Goal: Check status

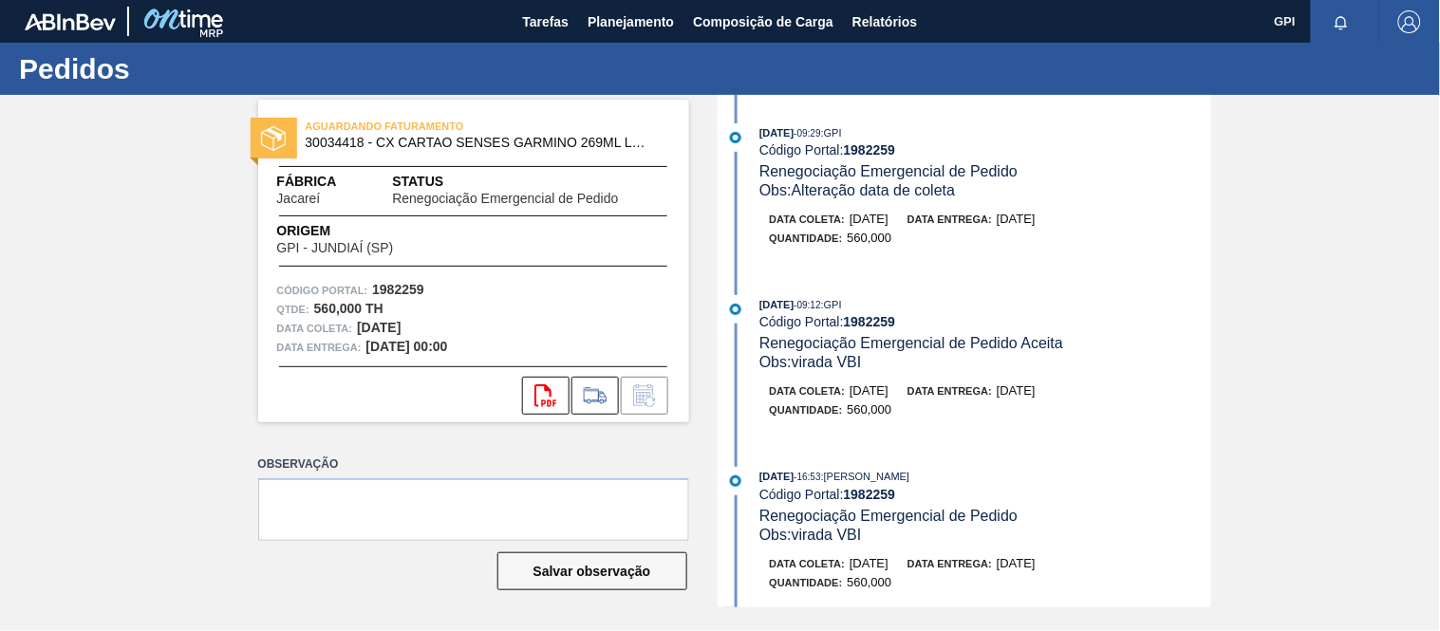
click at [1070, 314] on div "[DATE] 09:12 : GPI" at bounding box center [984, 304] width 451 height 19
click at [661, 29] on span "Planejamento" at bounding box center [631, 21] width 86 height 23
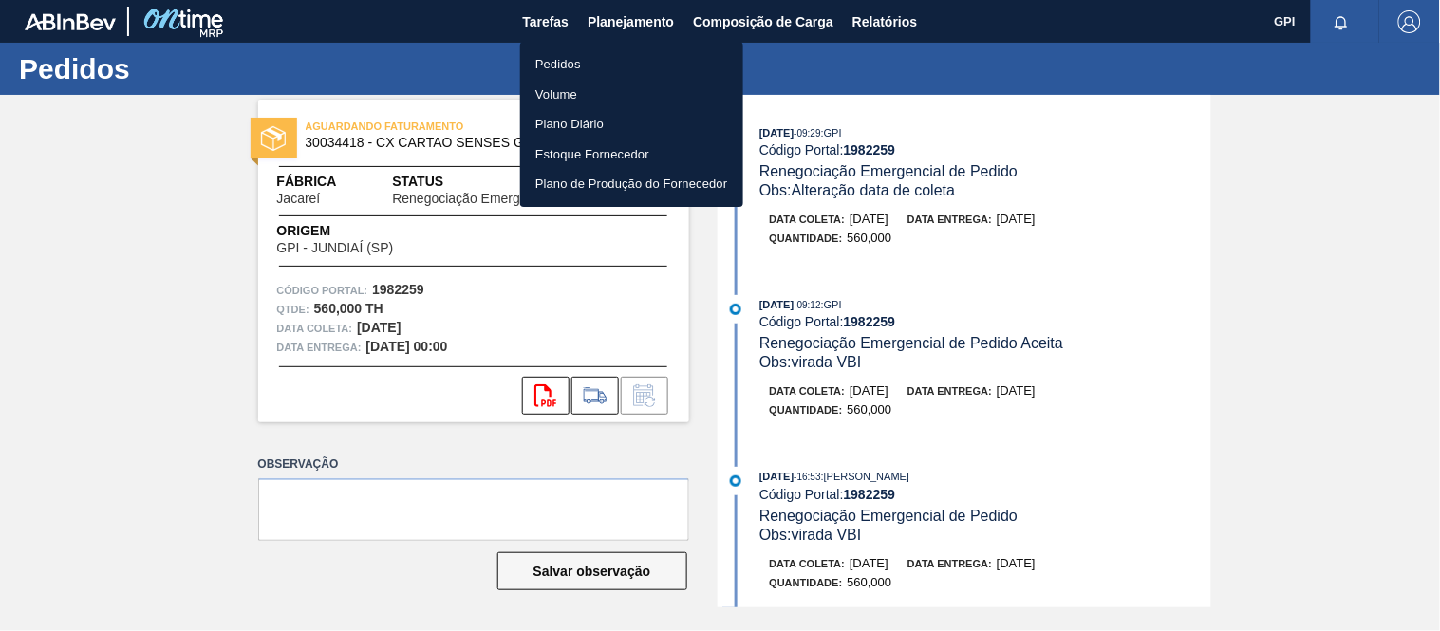
click at [538, 55] on li "Pedidos" at bounding box center [631, 64] width 223 height 30
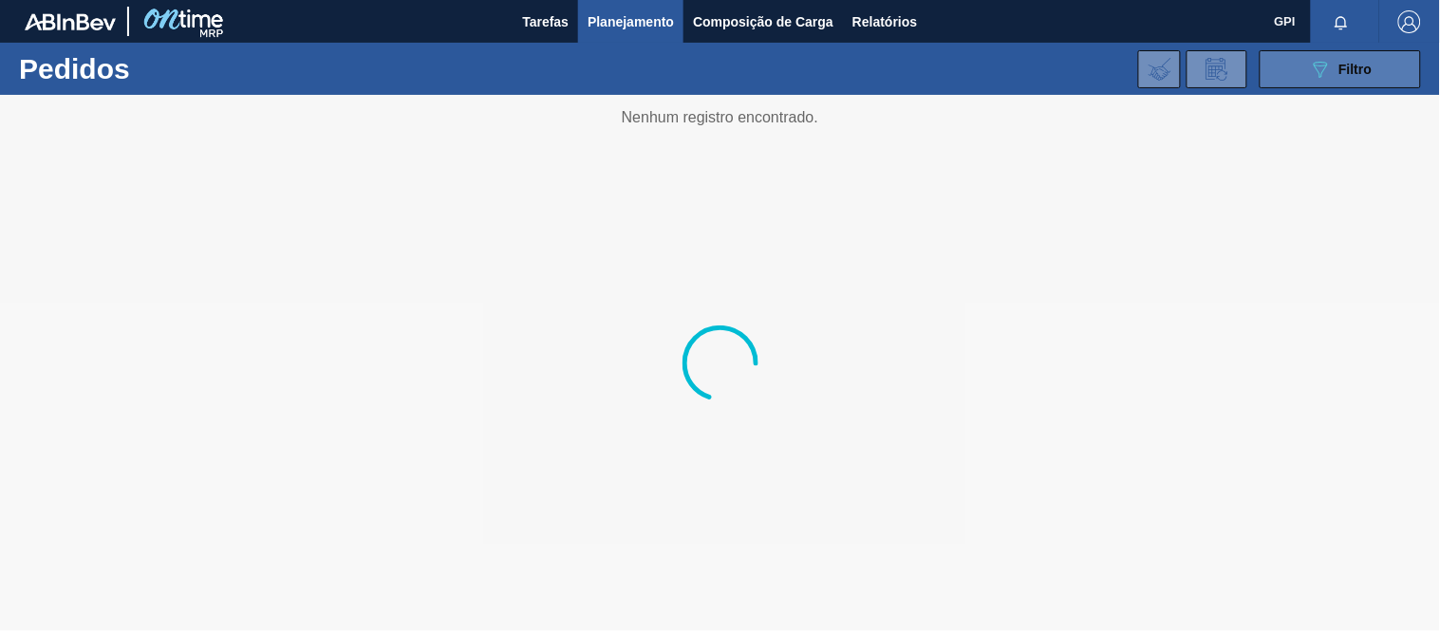
click at [1292, 69] on button "089F7B8B-B2A5-4AFE-B5C0-19BA573D28AC Filtro" at bounding box center [1340, 69] width 161 height 38
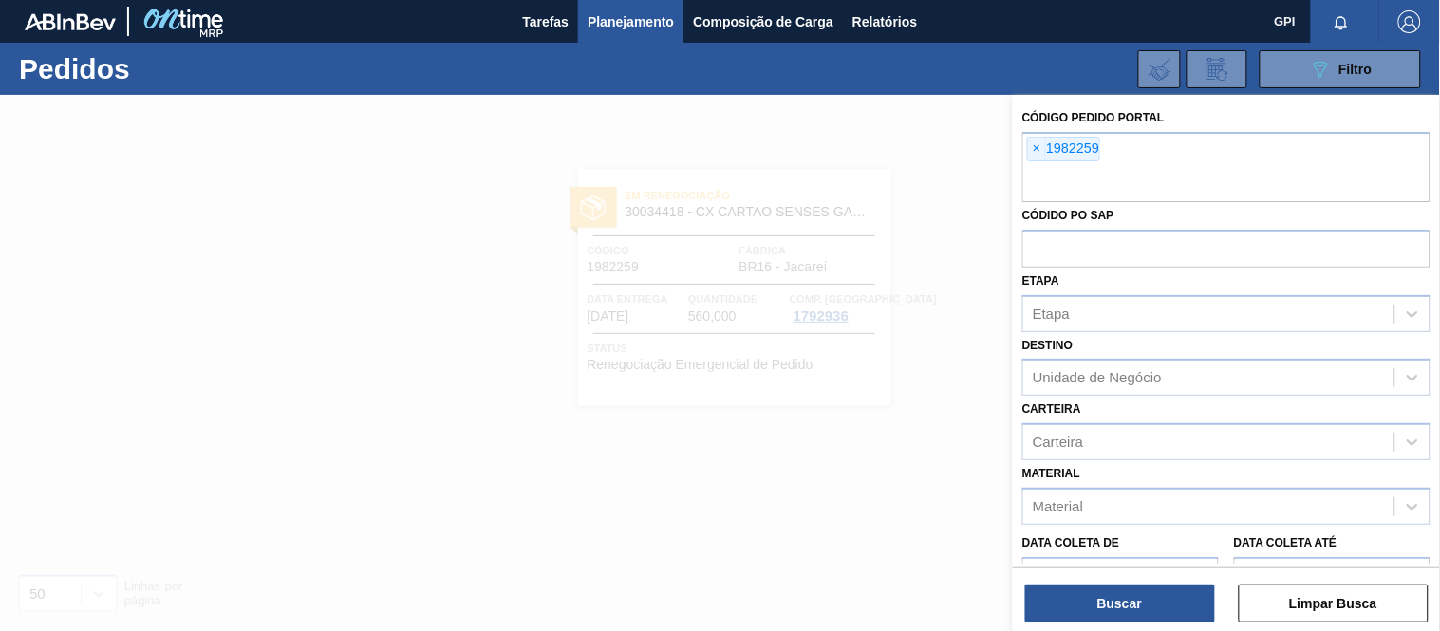
click at [1019, 135] on div "Código Pedido Portal × 1982259 Códido PO SAP Etapa Etapa Destino Unidade de Neg…" at bounding box center [1226, 431] width 427 height 672
click at [1026, 143] on div "× 1982259" at bounding box center [1226, 167] width 408 height 70
click at [1035, 146] on span "×" at bounding box center [1037, 149] width 18 height 23
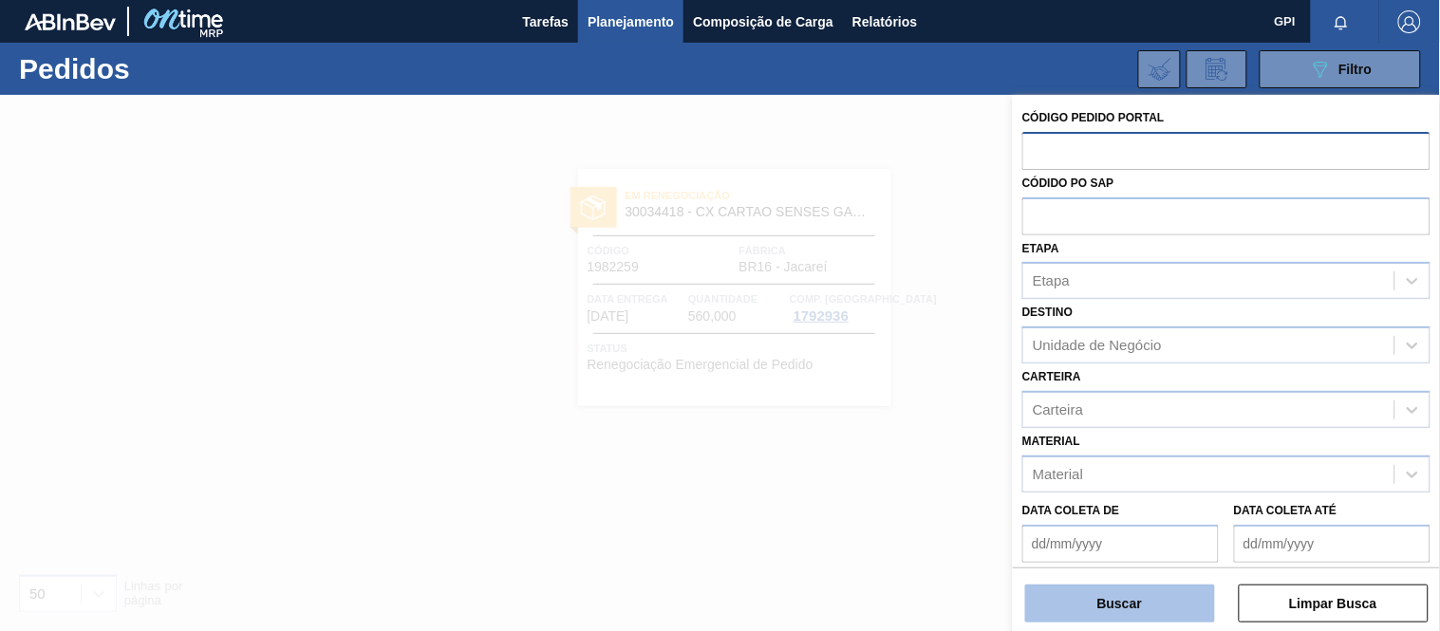
click at [1101, 600] on button "Buscar" at bounding box center [1120, 604] width 190 height 38
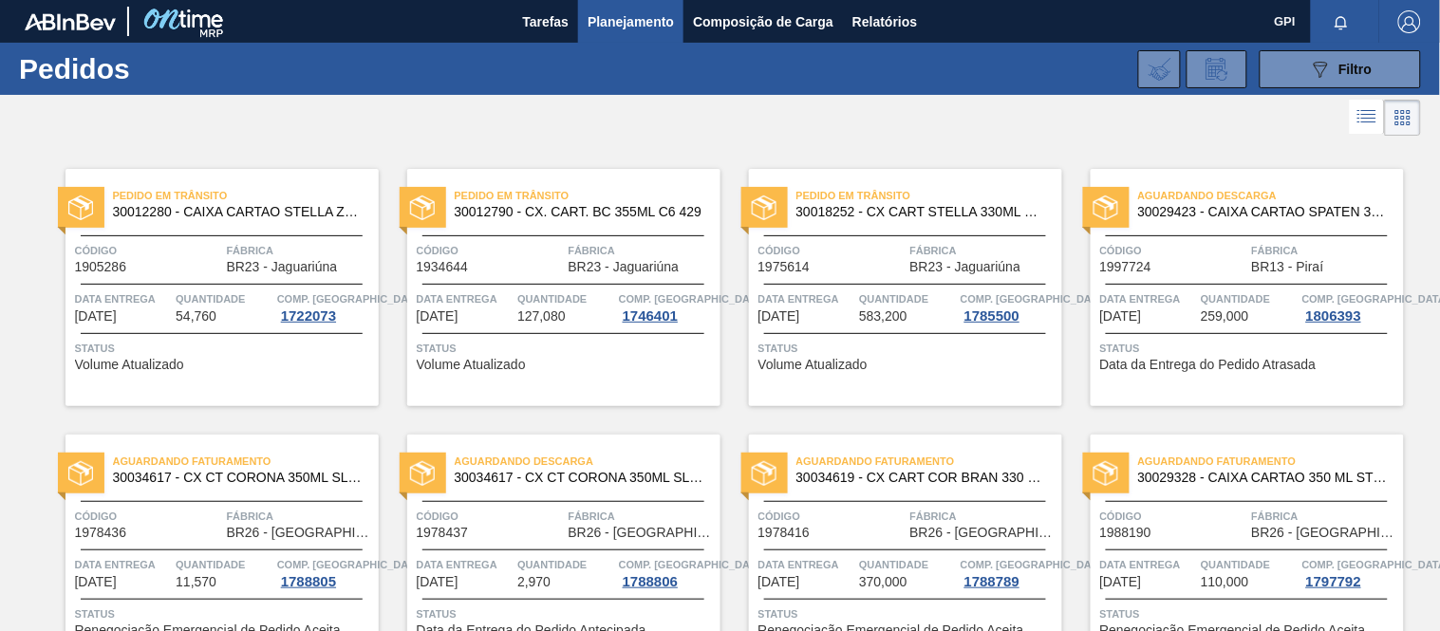
click at [1335, 42] on div at bounding box center [1345, 21] width 68 height 43
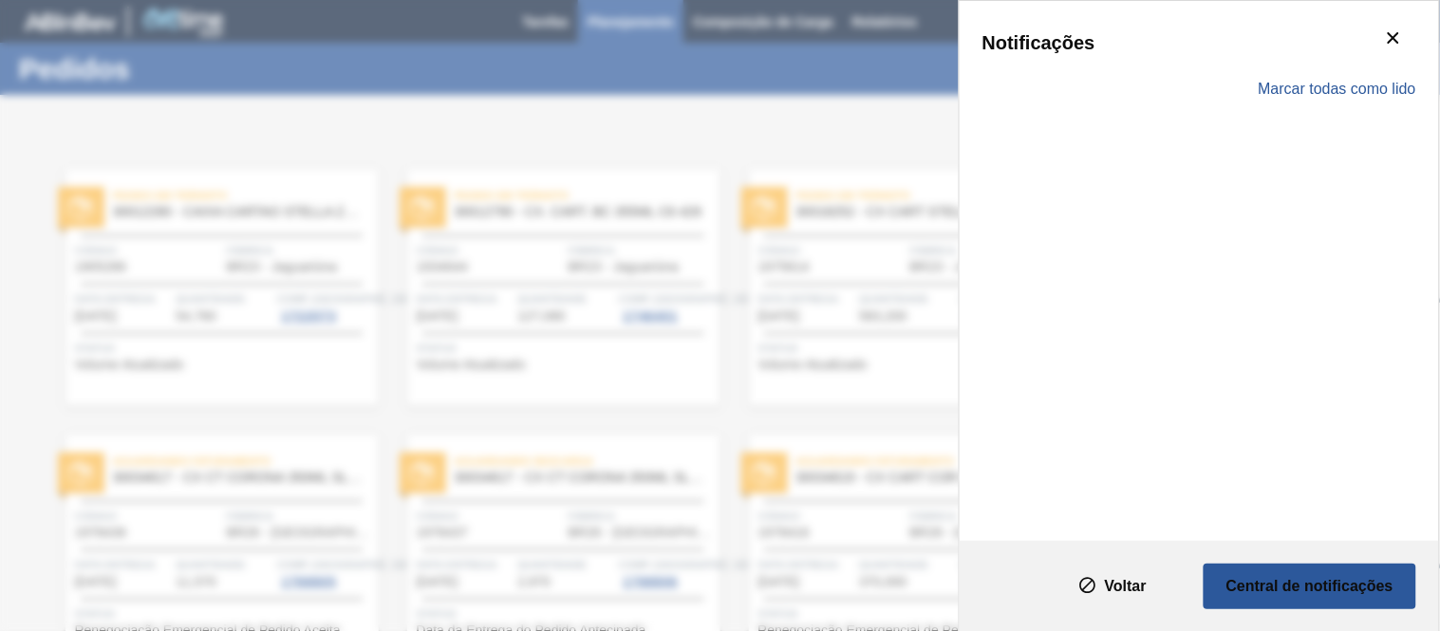
click at [1330, 66] on div "Marcar todas como lido" at bounding box center [1200, 89] width 434 height 55
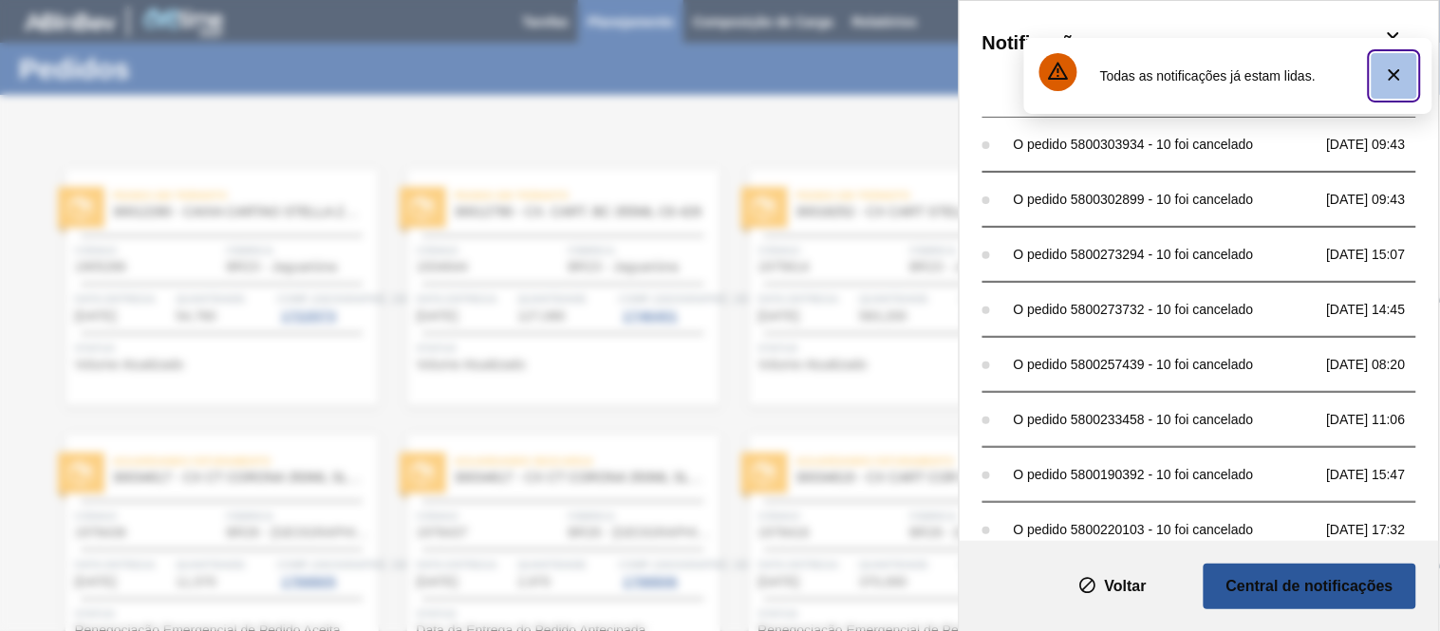
click at [1396, 73] on icon "botão de ícone" at bounding box center [1394, 74] width 11 height 11
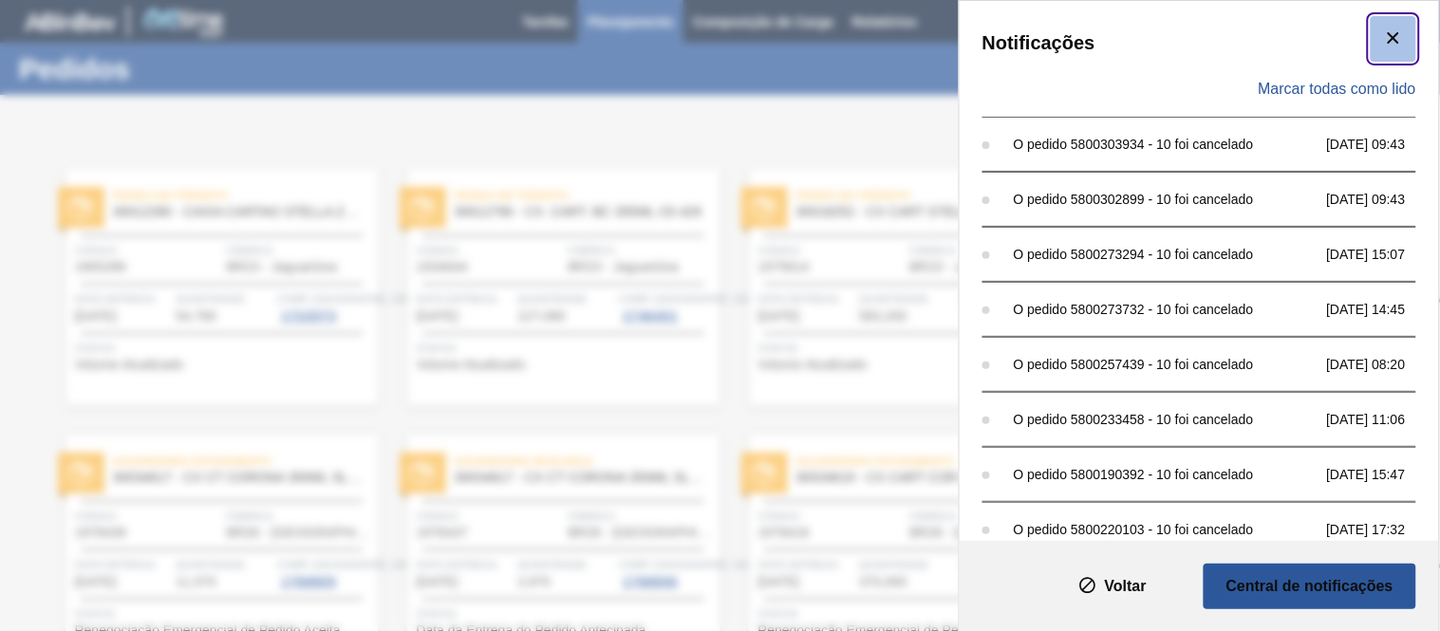
click at [1398, 39] on icon "botão de ícone" at bounding box center [1393, 38] width 23 height 23
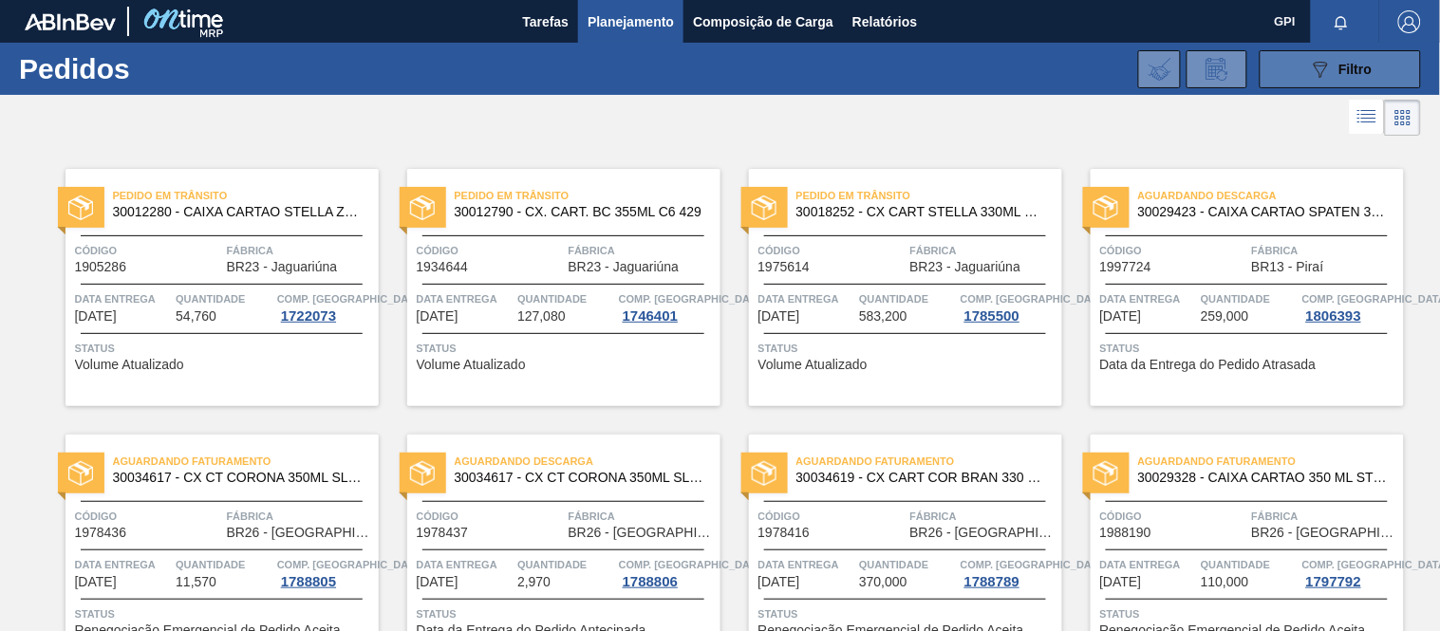
click at [1329, 85] on button "089F7B8B-B2A5-4AFE-B5C0-19BA573D28AC Filtro" at bounding box center [1340, 69] width 161 height 38
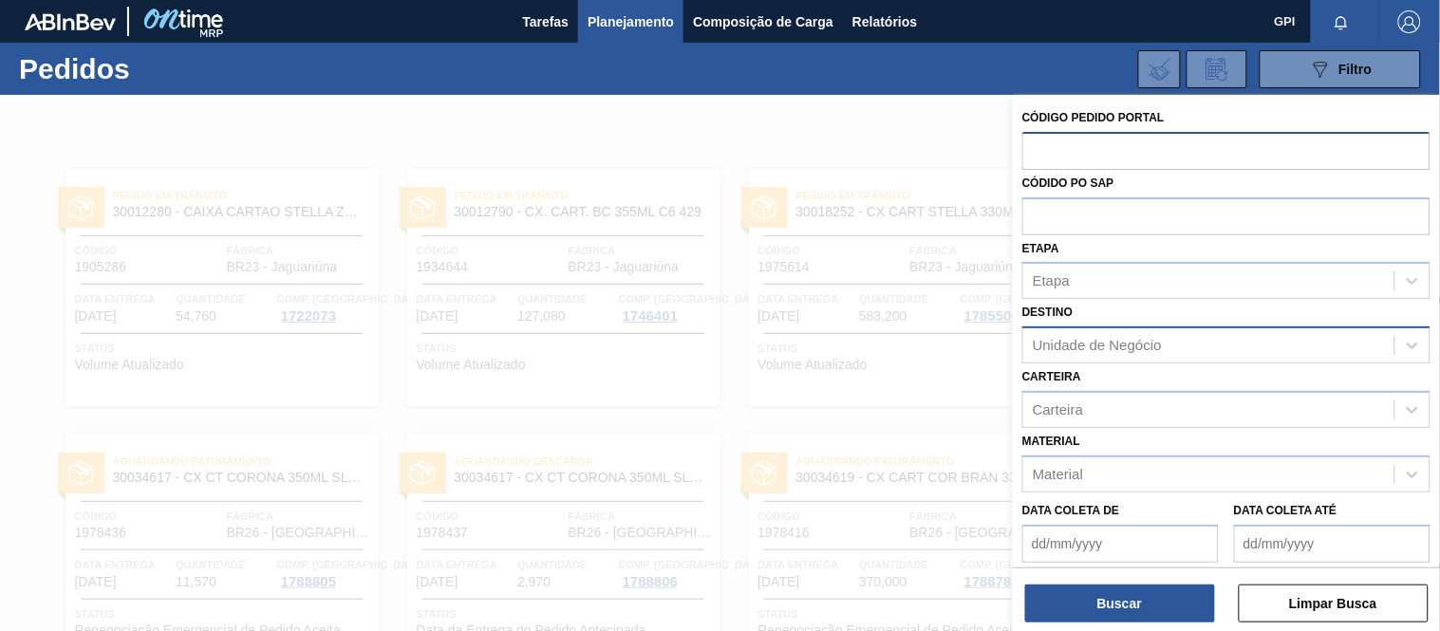
click at [1135, 328] on div "Unidade de Negócio" at bounding box center [1226, 345] width 408 height 37
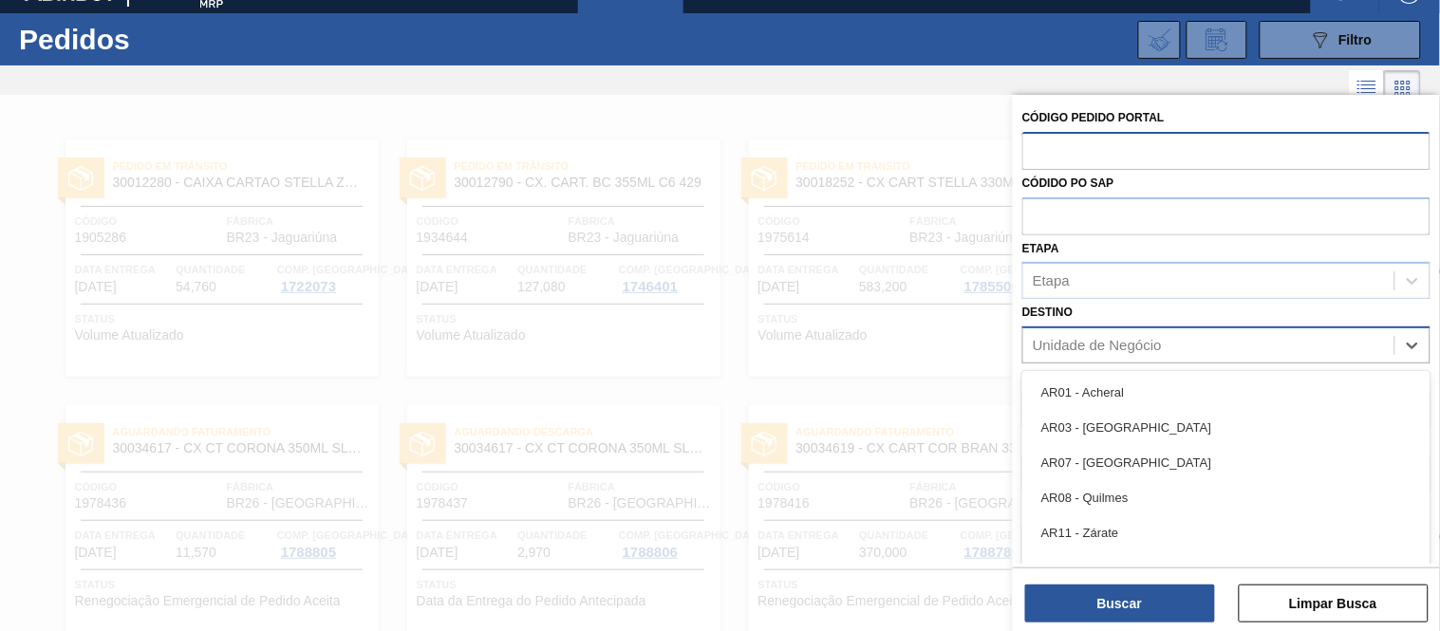
scroll to position [30, 0]
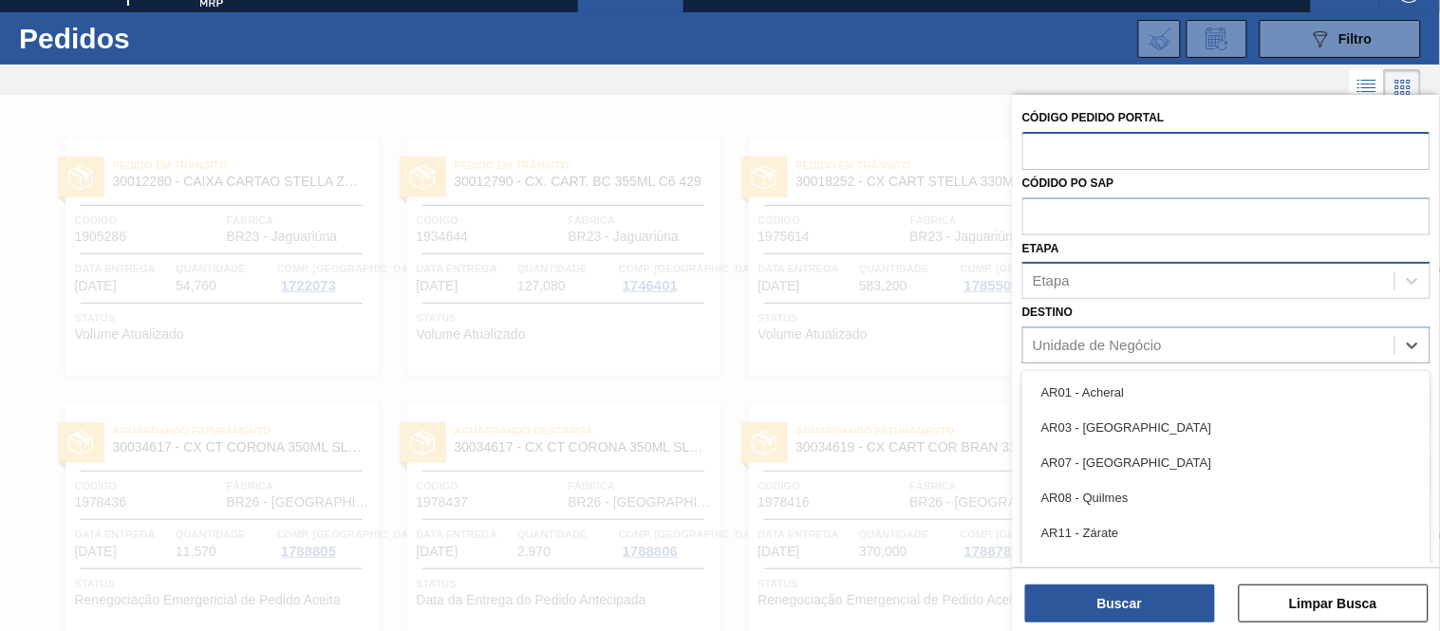
click at [1113, 294] on div "Etapa" at bounding box center [1226, 280] width 408 height 37
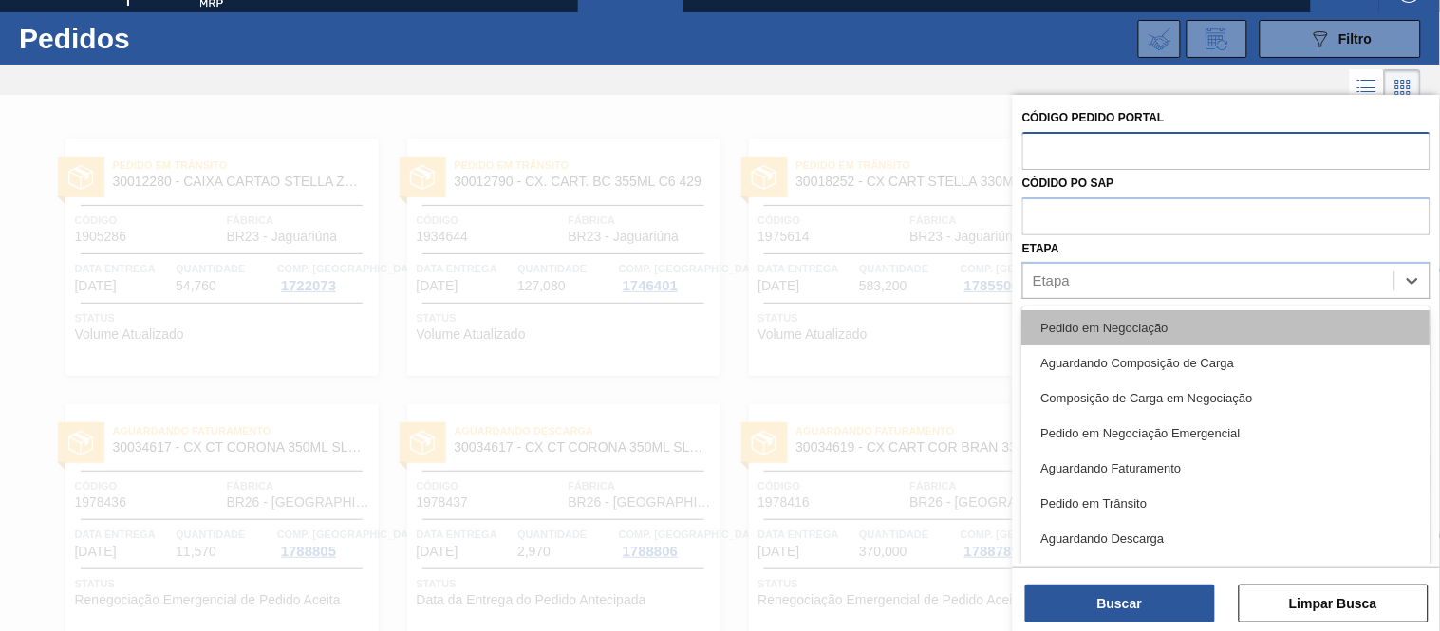
click at [1111, 327] on div "Pedido em Negociação" at bounding box center [1226, 327] width 408 height 35
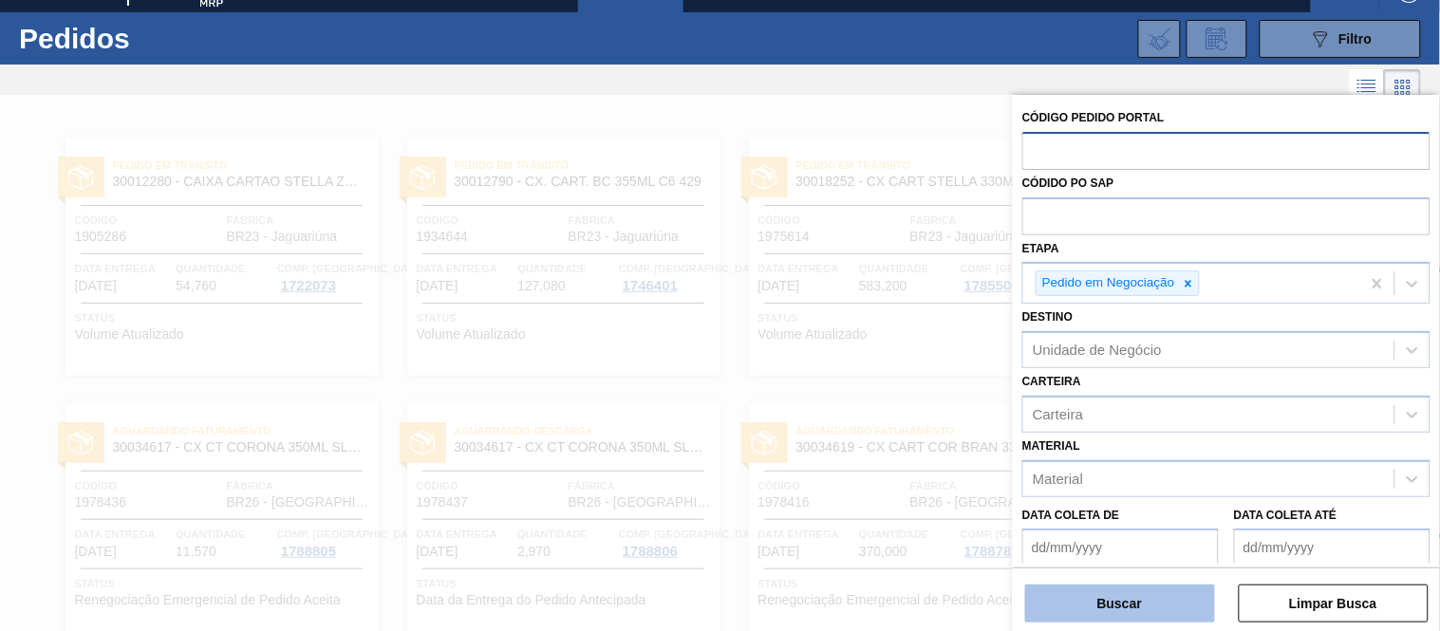
click at [1107, 606] on button "Buscar" at bounding box center [1120, 604] width 190 height 38
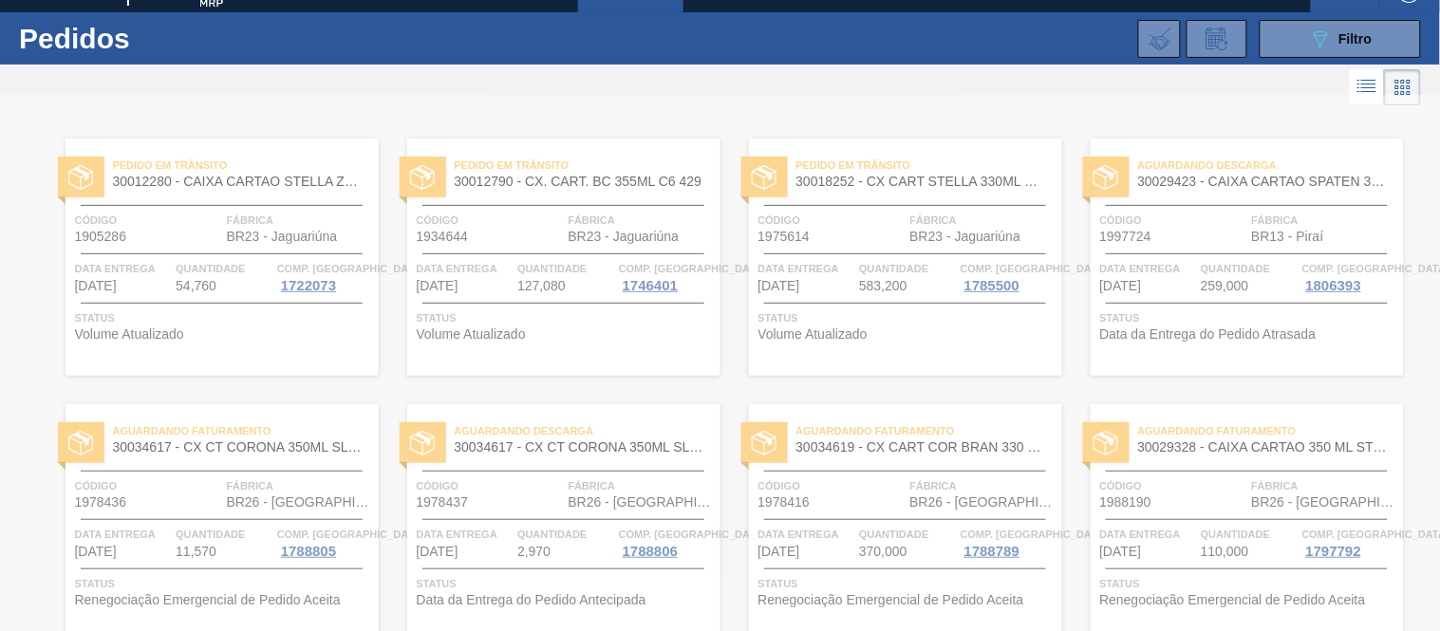
scroll to position [0, 0]
